Goal: Task Accomplishment & Management: Use online tool/utility

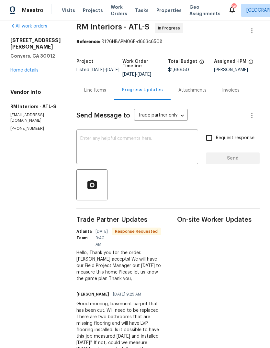
scroll to position [24, 0]
click at [172, 136] on textarea at bounding box center [137, 147] width 114 height 23
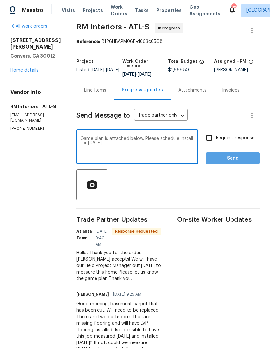
type textarea "Game plan is attached below. Please schedule install for tomorrow."
click at [242, 155] on span "Send" at bounding box center [232, 159] width 43 height 8
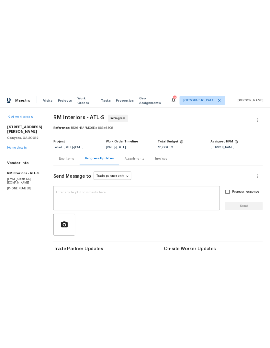
scroll to position [0, 0]
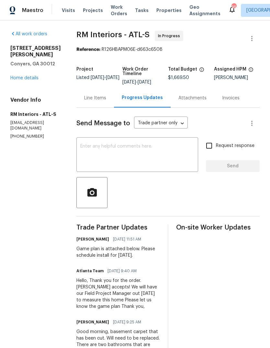
click at [21, 80] on link "Home details" at bounding box center [24, 78] width 28 height 5
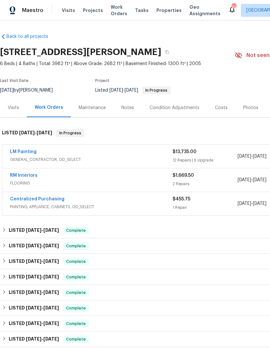
click at [31, 152] on link "LM Painting" at bounding box center [23, 152] width 27 height 5
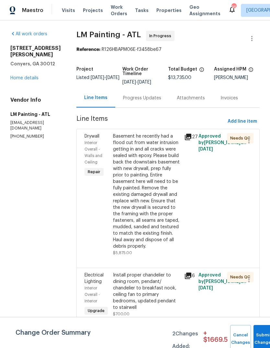
click at [264, 333] on button "Submit Changes" at bounding box center [264, 339] width 21 height 28
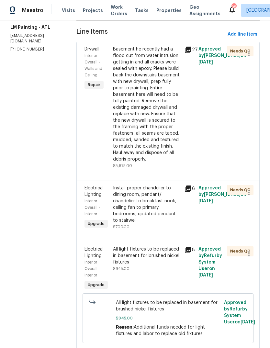
scroll to position [92, 0]
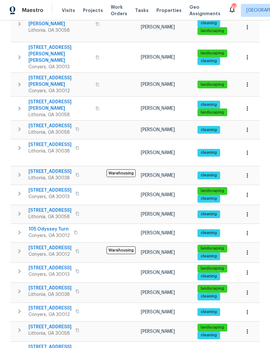
scroll to position [183, 0]
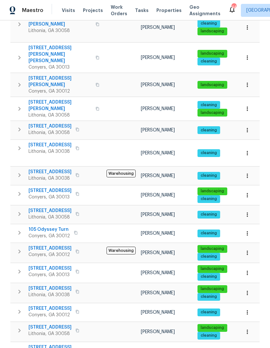
click at [39, 99] on span "6235 Marbut Farms Trl" at bounding box center [60, 105] width 63 height 13
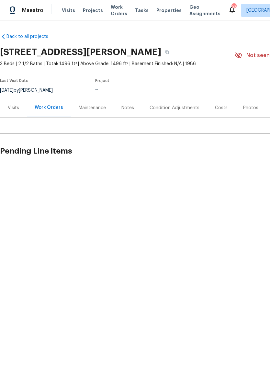
click at [13, 110] on div "Visits" at bounding box center [13, 108] width 11 height 6
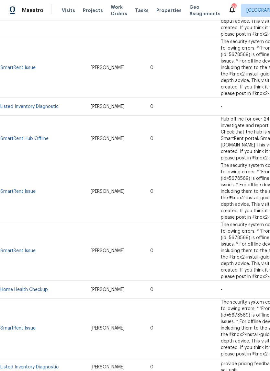
scroll to position [411, 0]
click at [27, 365] on link "Listed Inventory Diagnostic" at bounding box center [29, 367] width 58 height 5
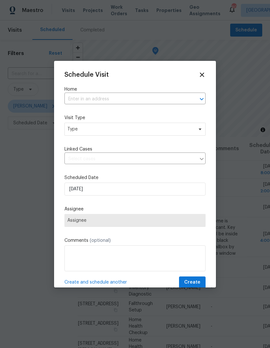
click at [159, 100] on input "text" at bounding box center [126, 99] width 123 height 10
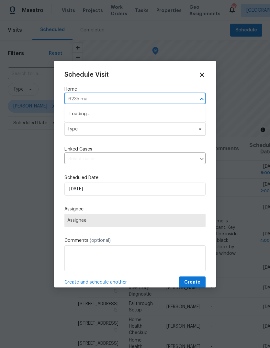
type input "6235 mar"
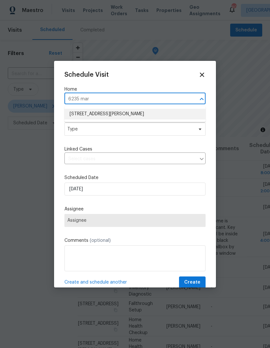
click at [123, 113] on li "6235 Marbut Farms Trl, Lithonia, GA 30058" at bounding box center [135, 114] width 141 height 11
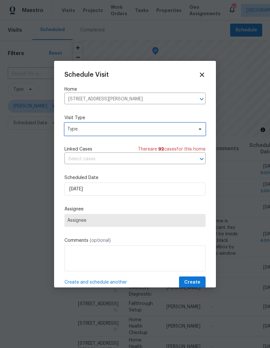
click at [186, 130] on span "Type" at bounding box center [130, 129] width 126 height 6
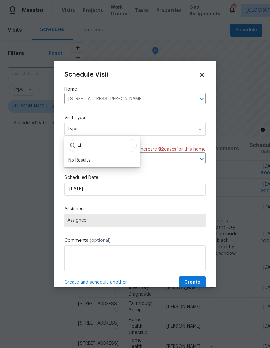
type input "L"
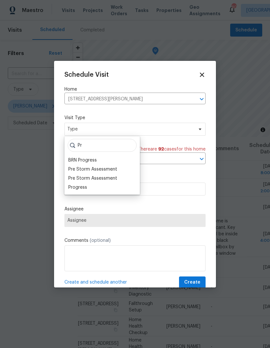
type input "Pr"
click at [72, 187] on div "Progress" at bounding box center [77, 187] width 19 height 6
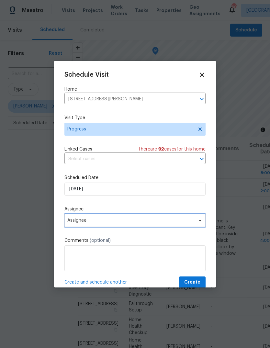
click at [177, 223] on span "Assignee" at bounding box center [130, 220] width 127 height 5
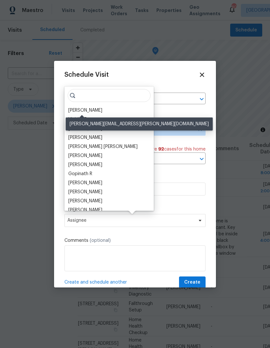
click at [87, 111] on div "[PERSON_NAME]" at bounding box center [85, 110] width 34 height 6
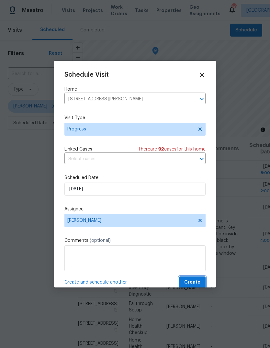
click at [201, 282] on button "Create" at bounding box center [192, 283] width 27 height 12
